Goal: Go to known website: Access a specific website the user already knows

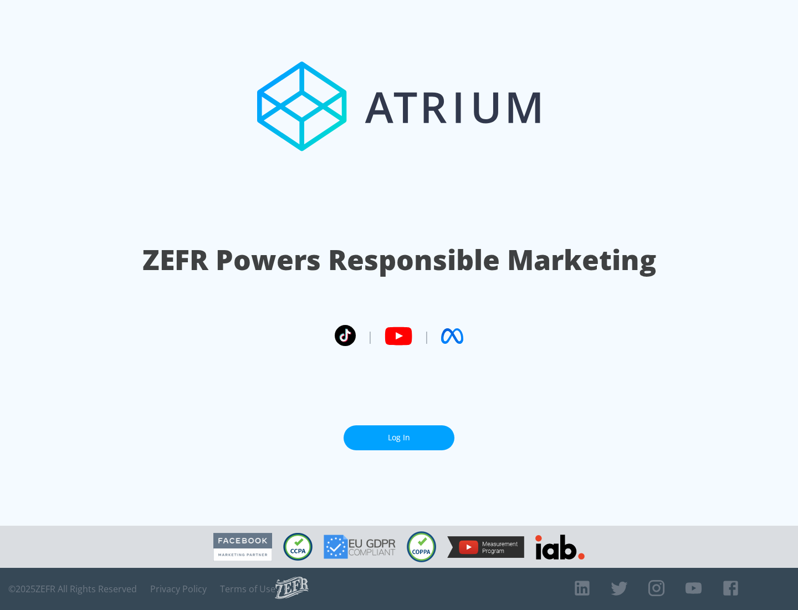
click at [399, 437] on link "Log In" at bounding box center [399, 437] width 111 height 25
